Goal: Book appointment/travel/reservation

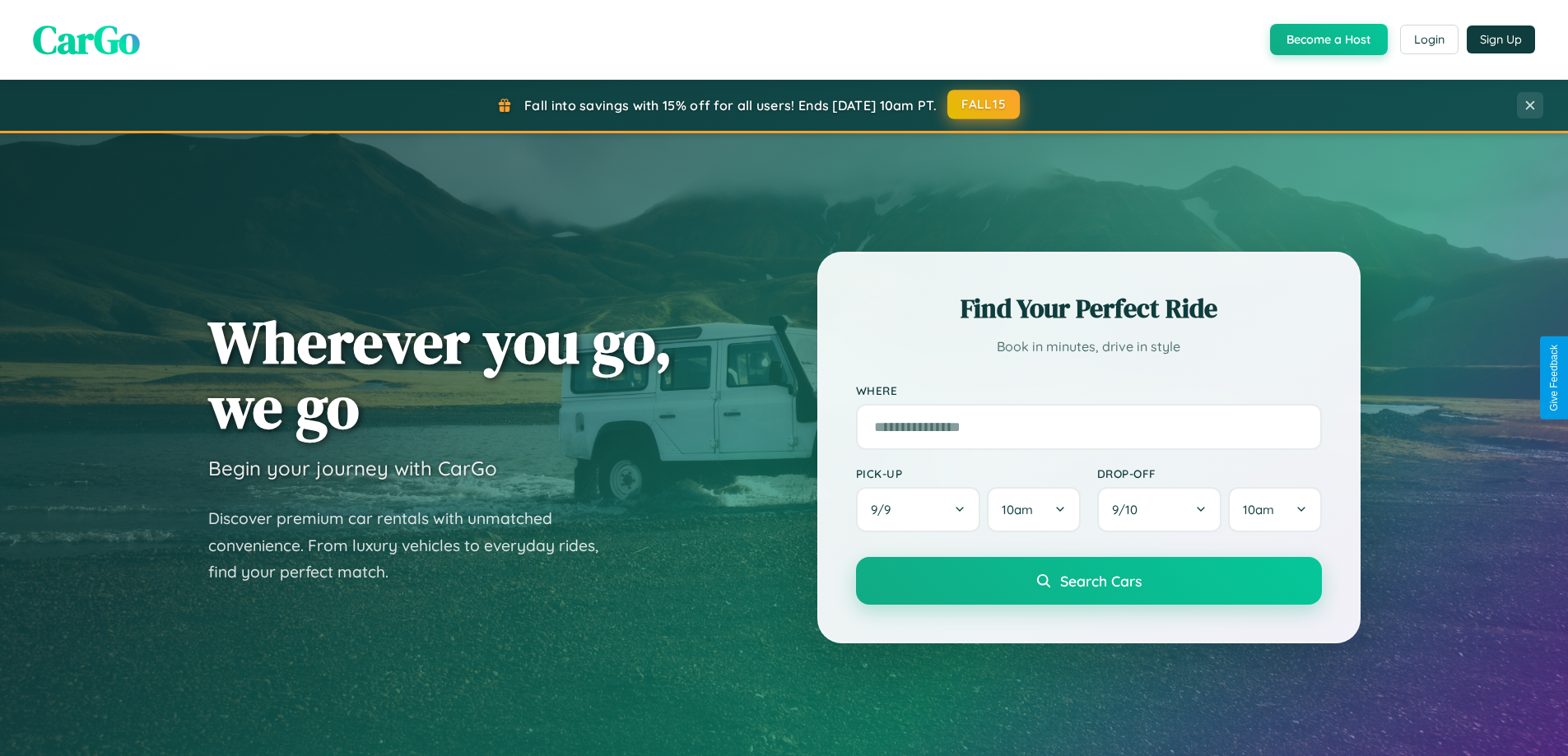
click at [984, 104] on button "FALL15" at bounding box center [982, 104] width 72 height 30
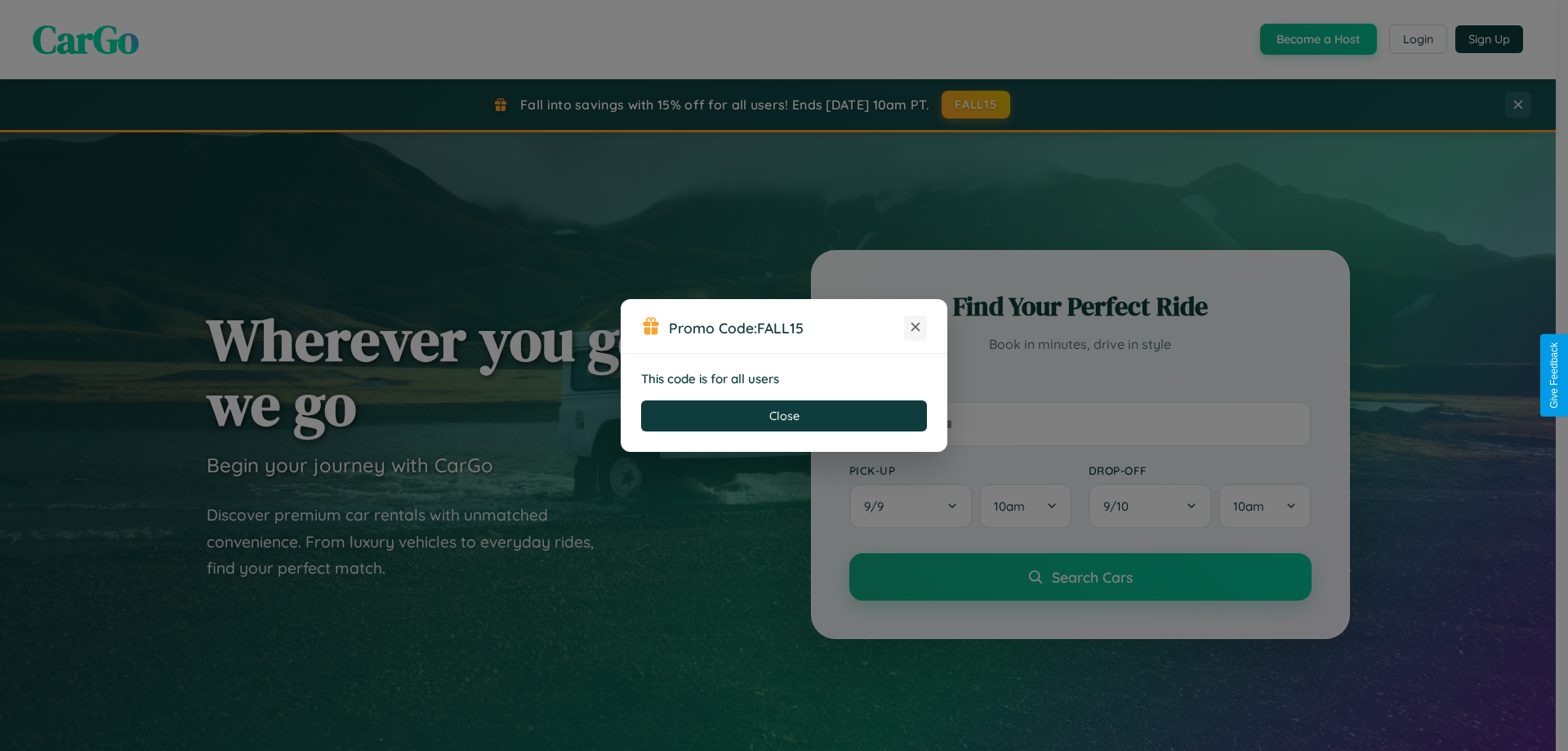
click at [915, 328] on icon at bounding box center [915, 326] width 17 height 17
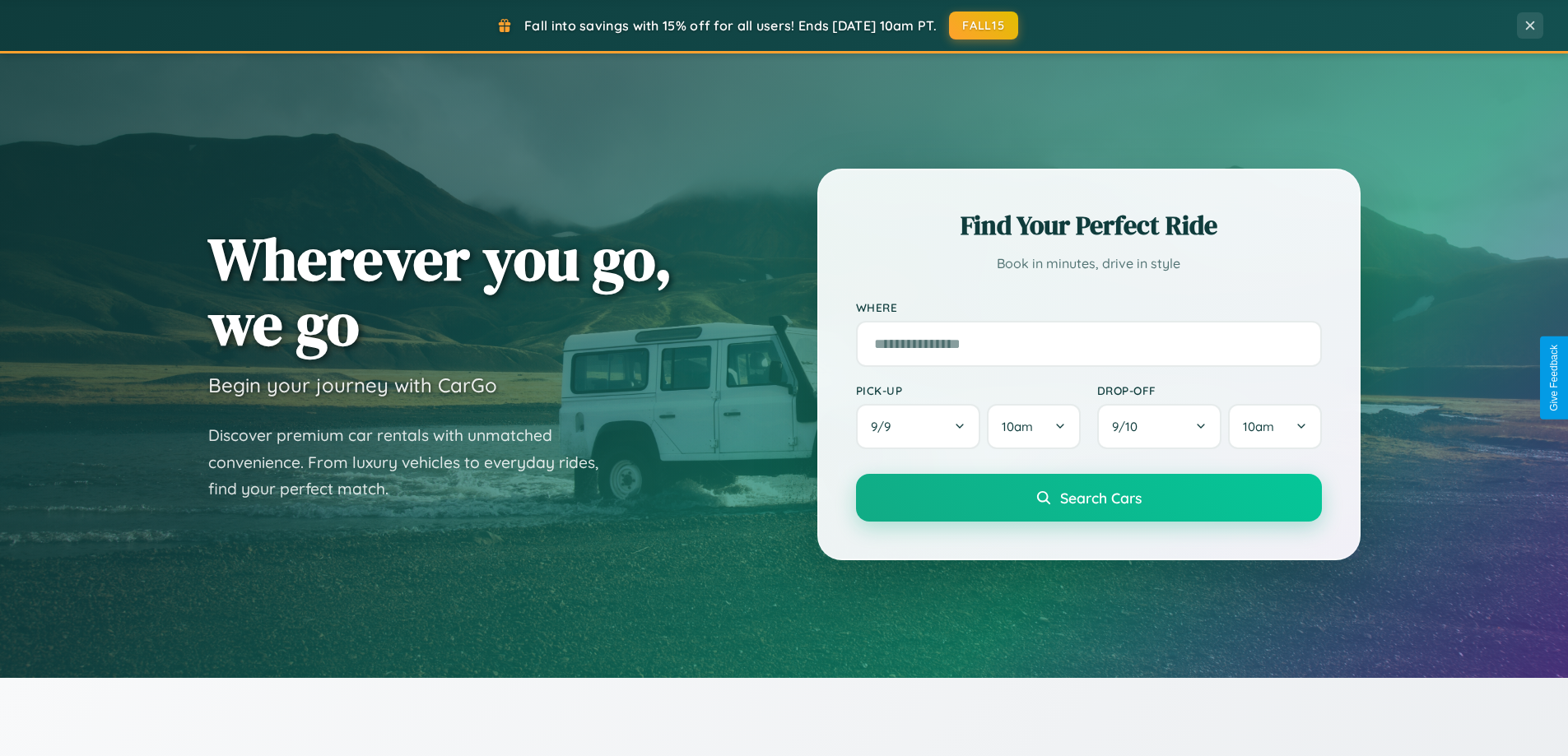
scroll to position [709, 0]
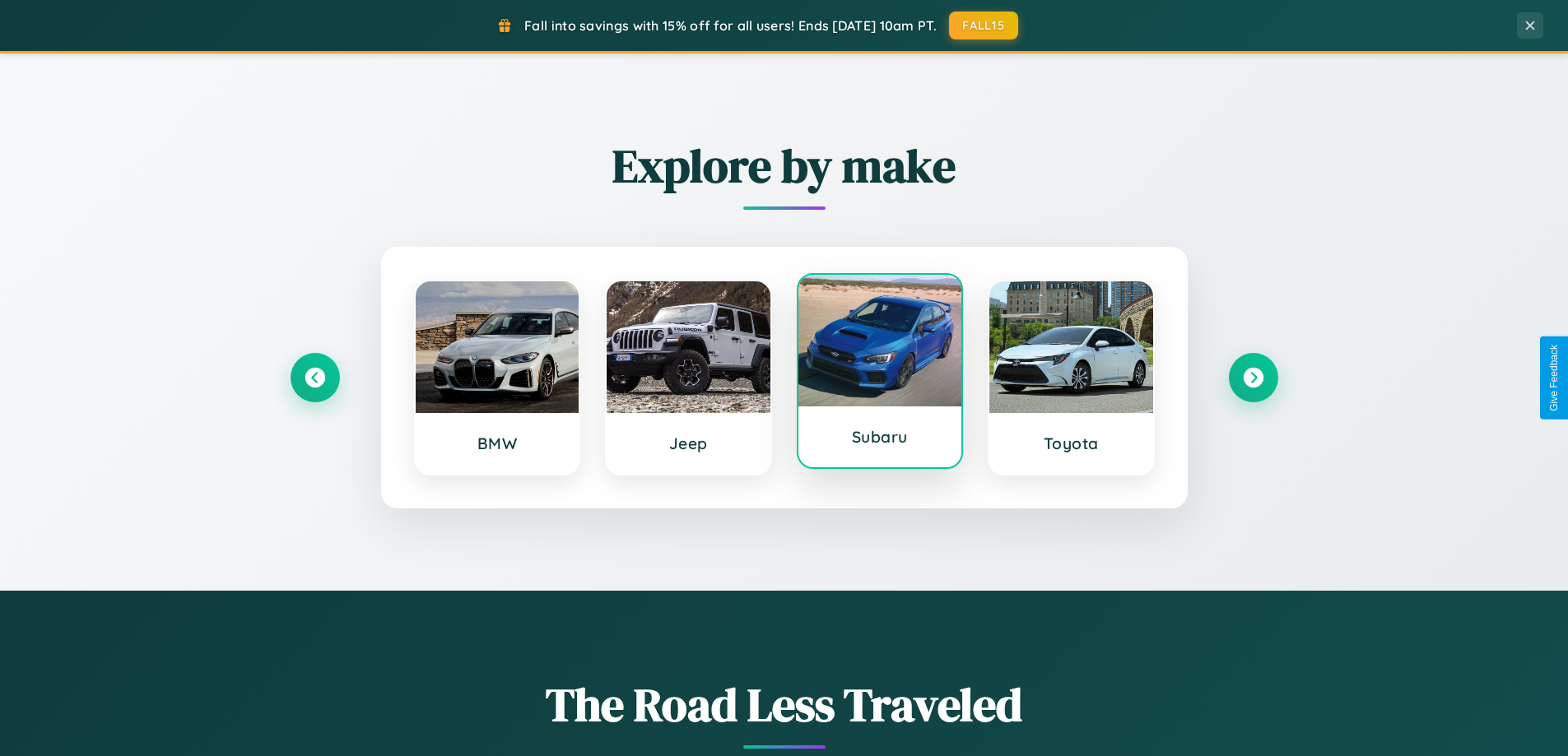
click at [879, 371] on div at bounding box center [880, 341] width 164 height 132
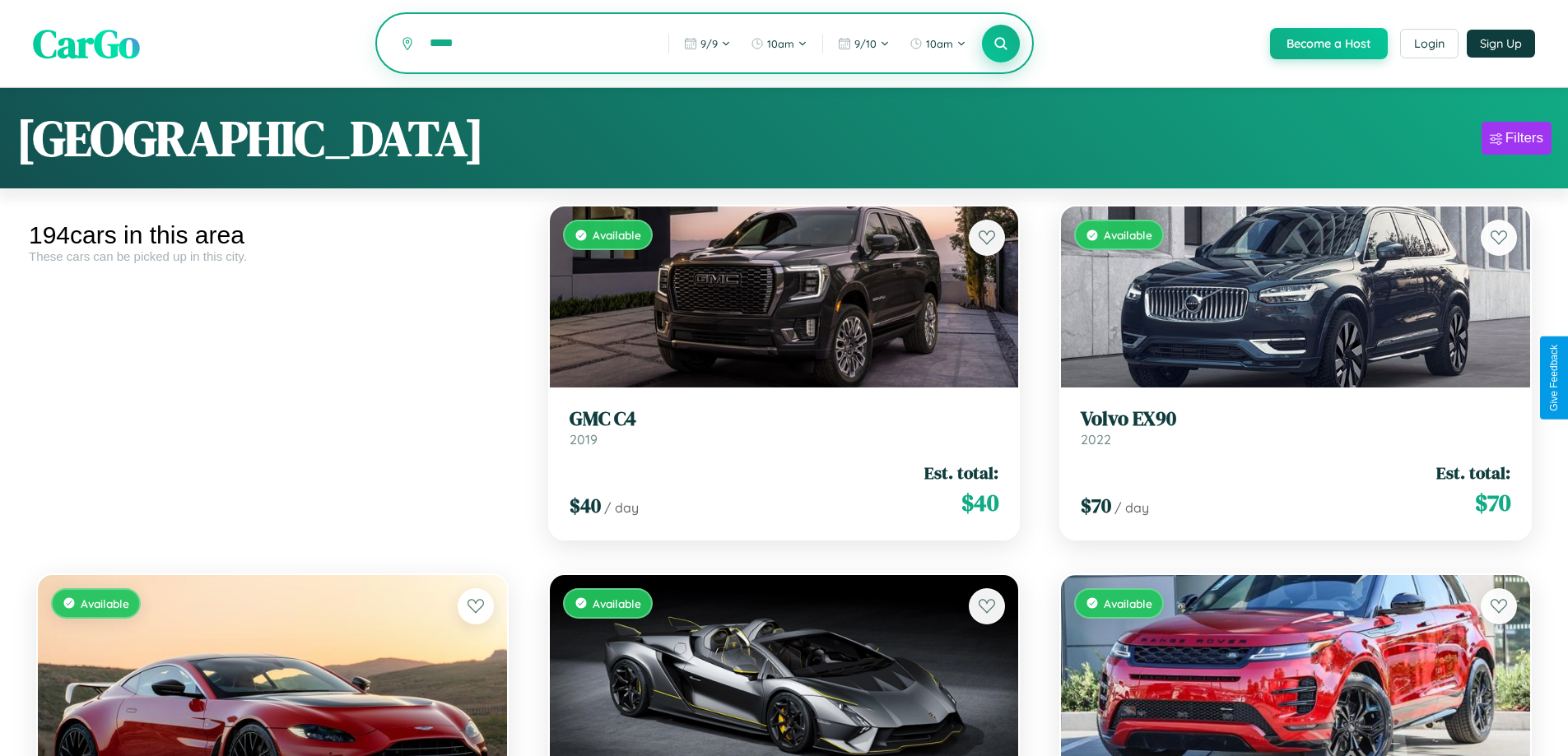
type input "*****"
click at [1000, 44] on icon at bounding box center [1001, 43] width 16 height 16
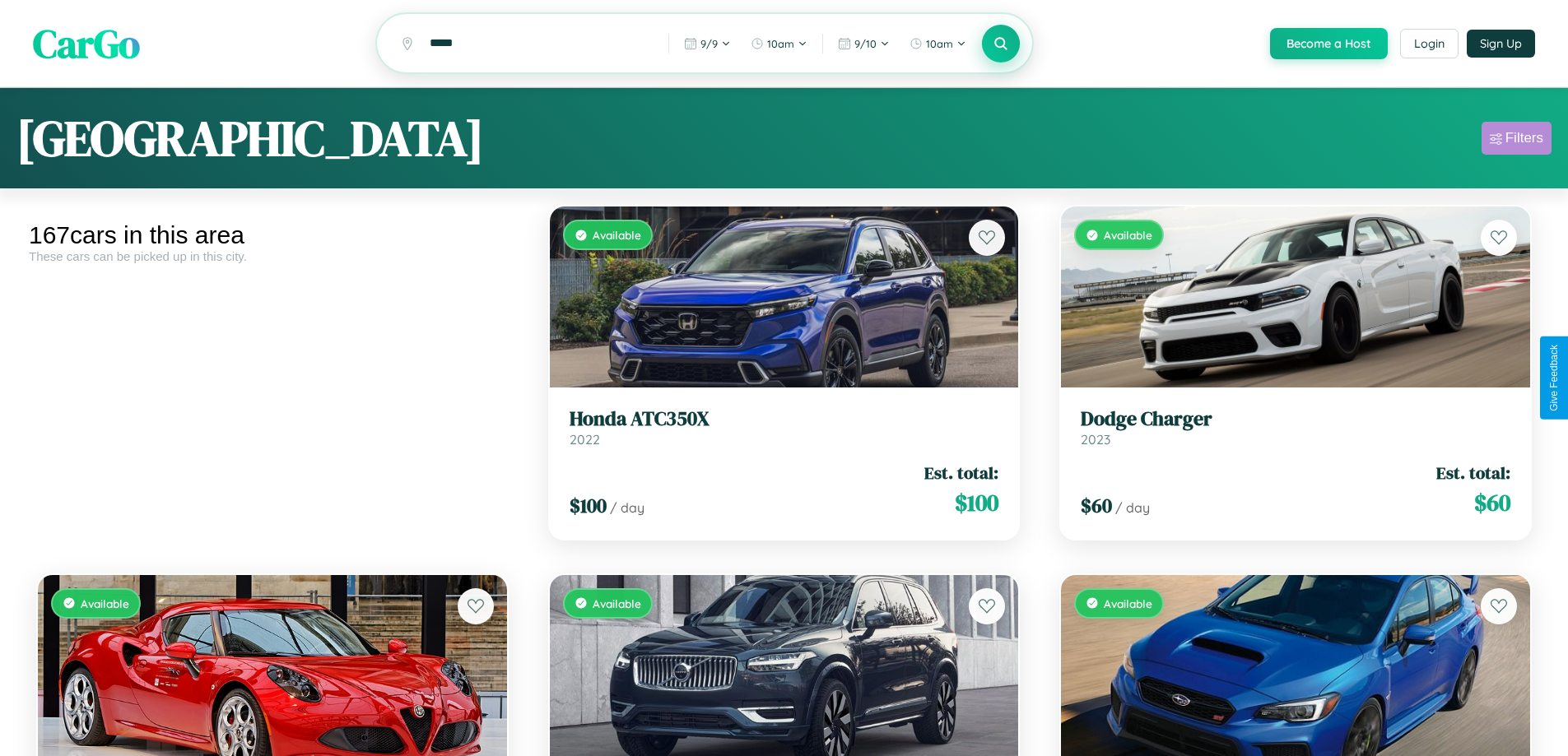
click at [1516, 141] on div "Filters" at bounding box center [1524, 138] width 37 height 17
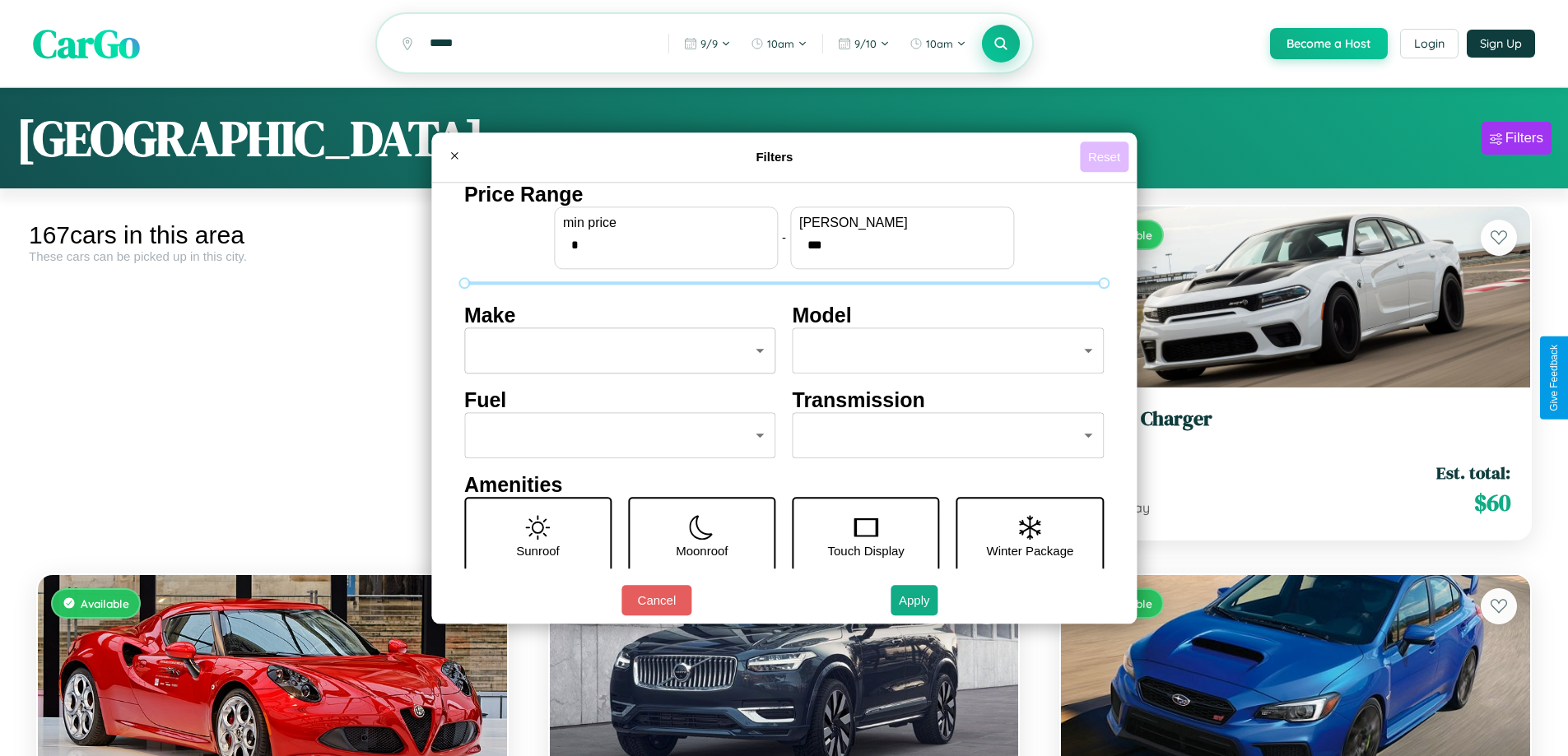
click at [1105, 157] on button "Reset" at bounding box center [1104, 157] width 48 height 31
